Goal: Information Seeking & Learning: Find contact information

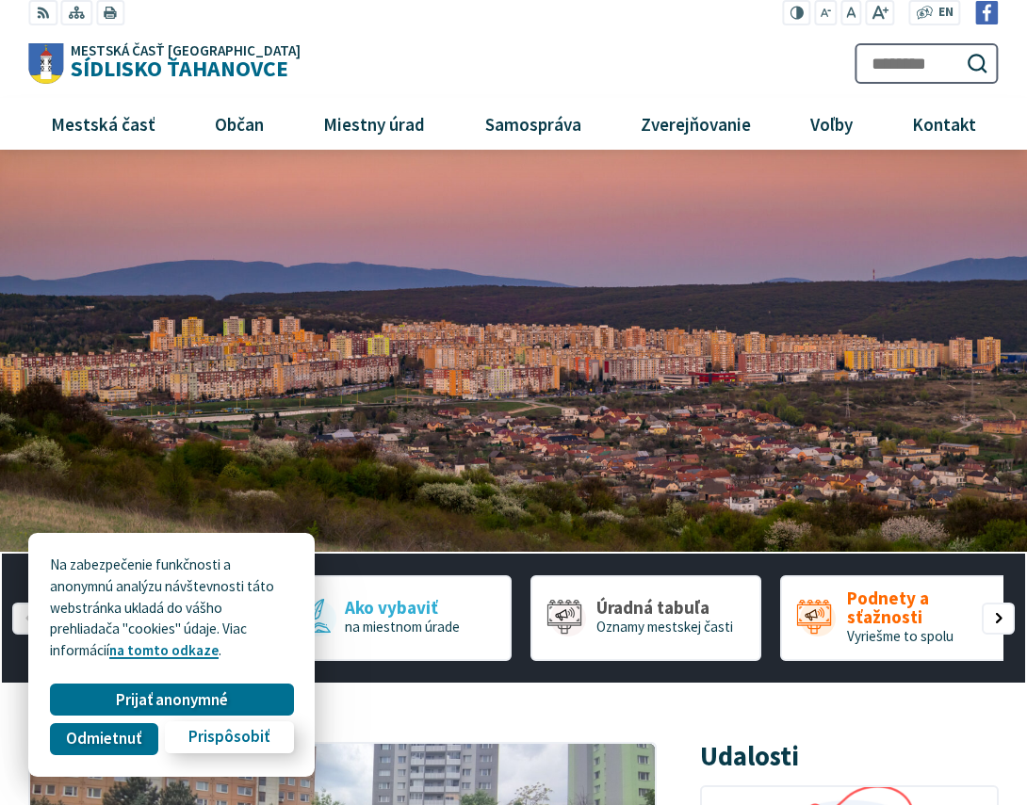
click at [220, 743] on span "Prispôsobiť" at bounding box center [228, 738] width 81 height 20
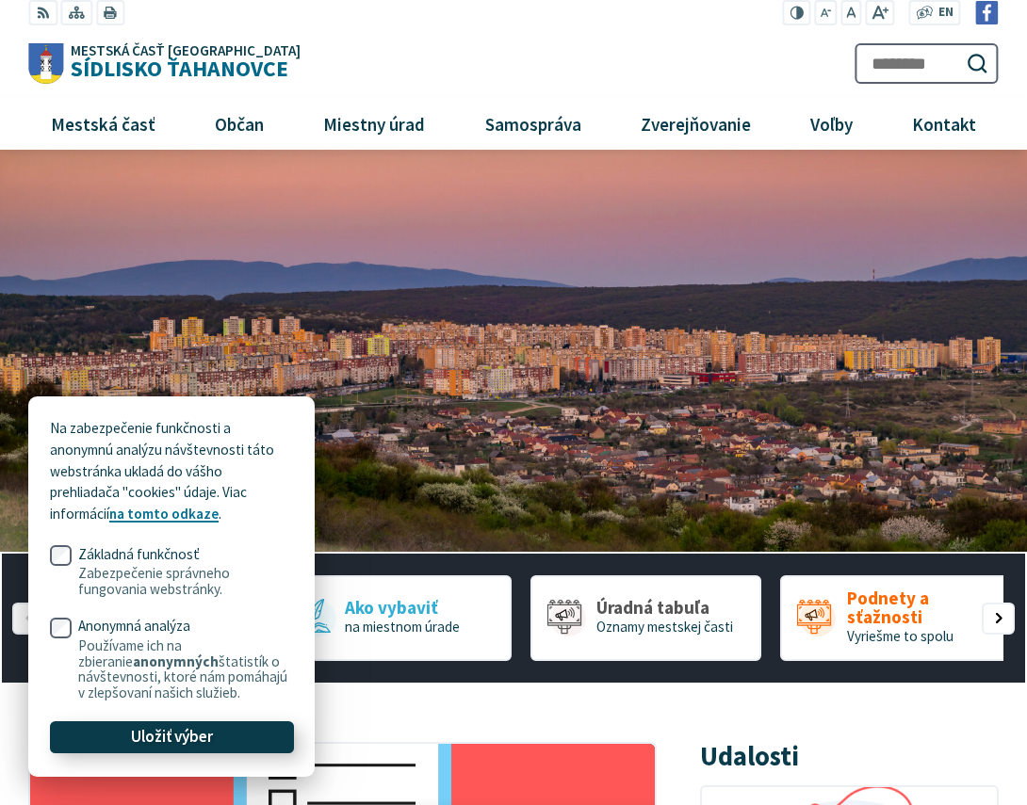
click at [210, 735] on span "Uložiť výber" at bounding box center [172, 738] width 82 height 20
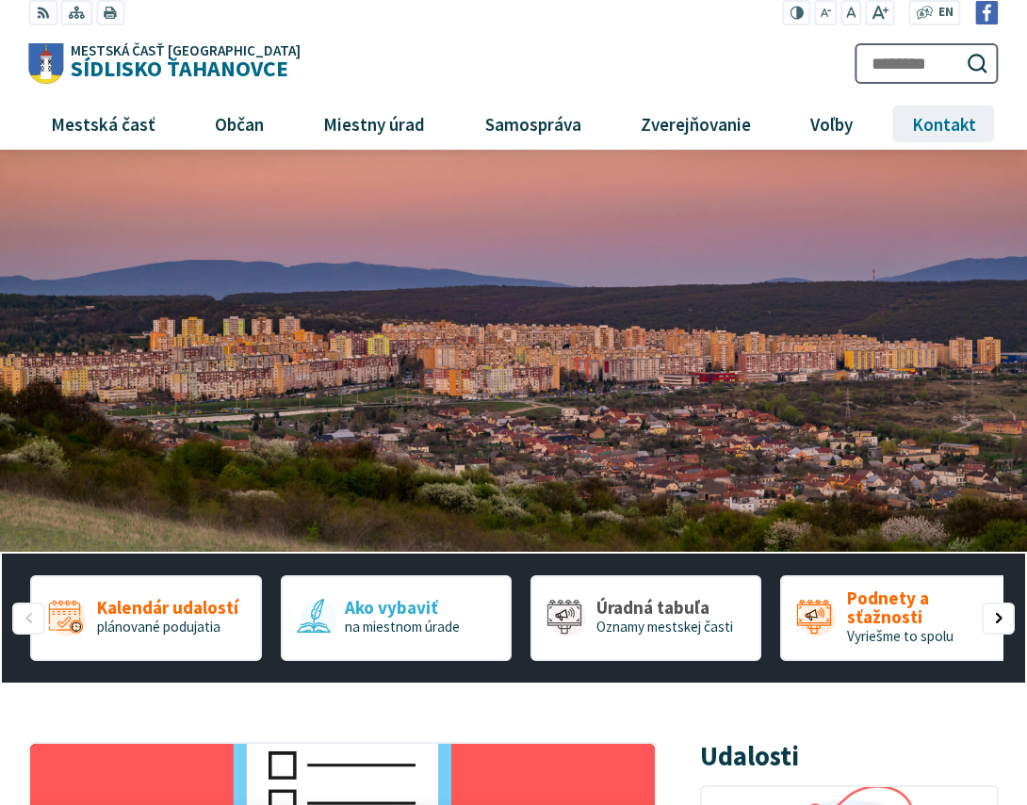
click at [935, 124] on span "Kontakt" at bounding box center [943, 123] width 78 height 51
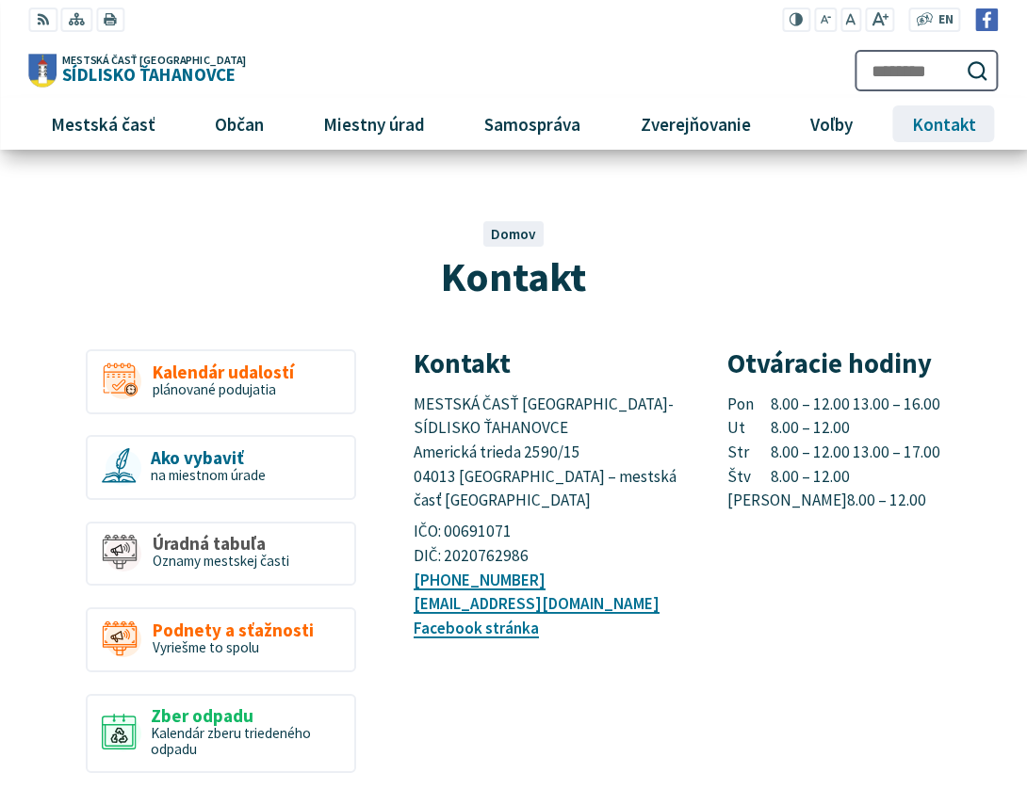
click at [947, 126] on span "Kontakt" at bounding box center [943, 123] width 78 height 51
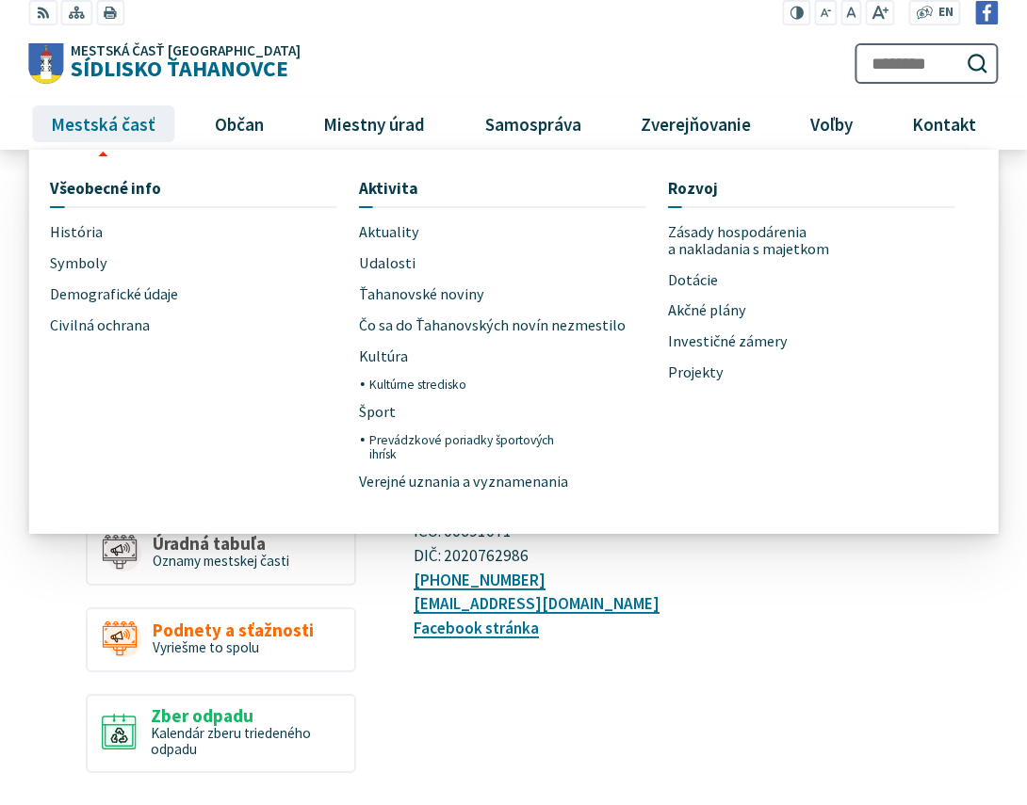
click at [100, 118] on span "Mestská časť" at bounding box center [103, 123] width 119 height 51
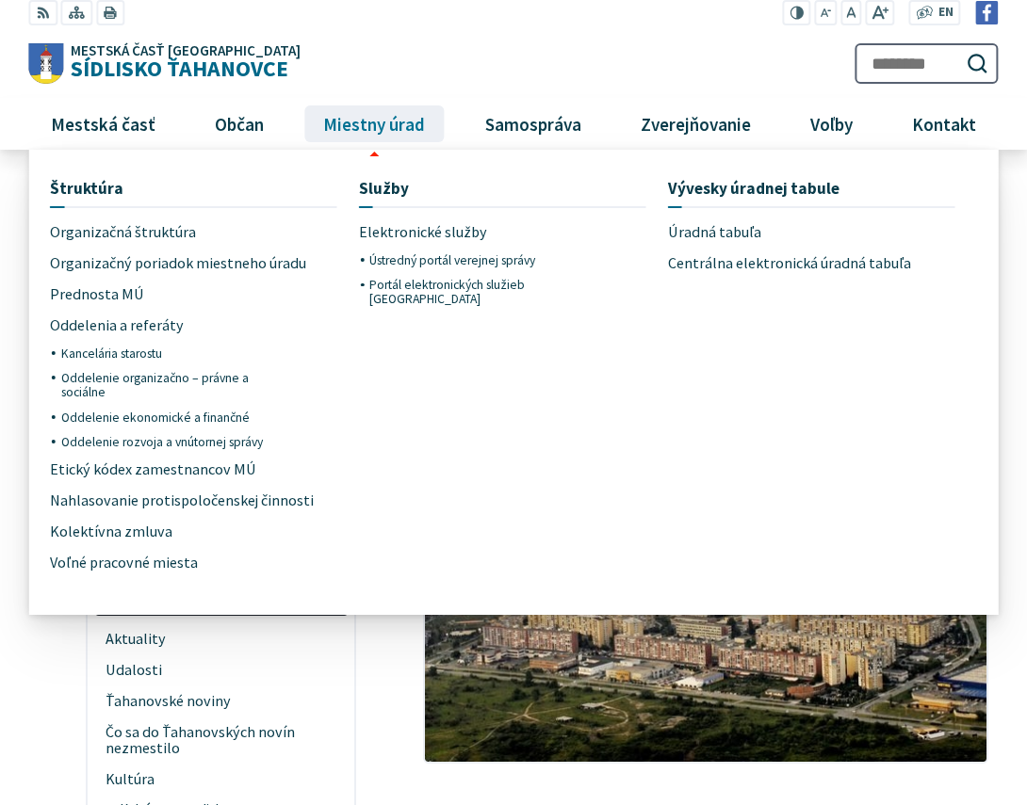
click at [382, 129] on span "Miestny úrad" at bounding box center [374, 123] width 116 height 51
